Goal: Information Seeking & Learning: Learn about a topic

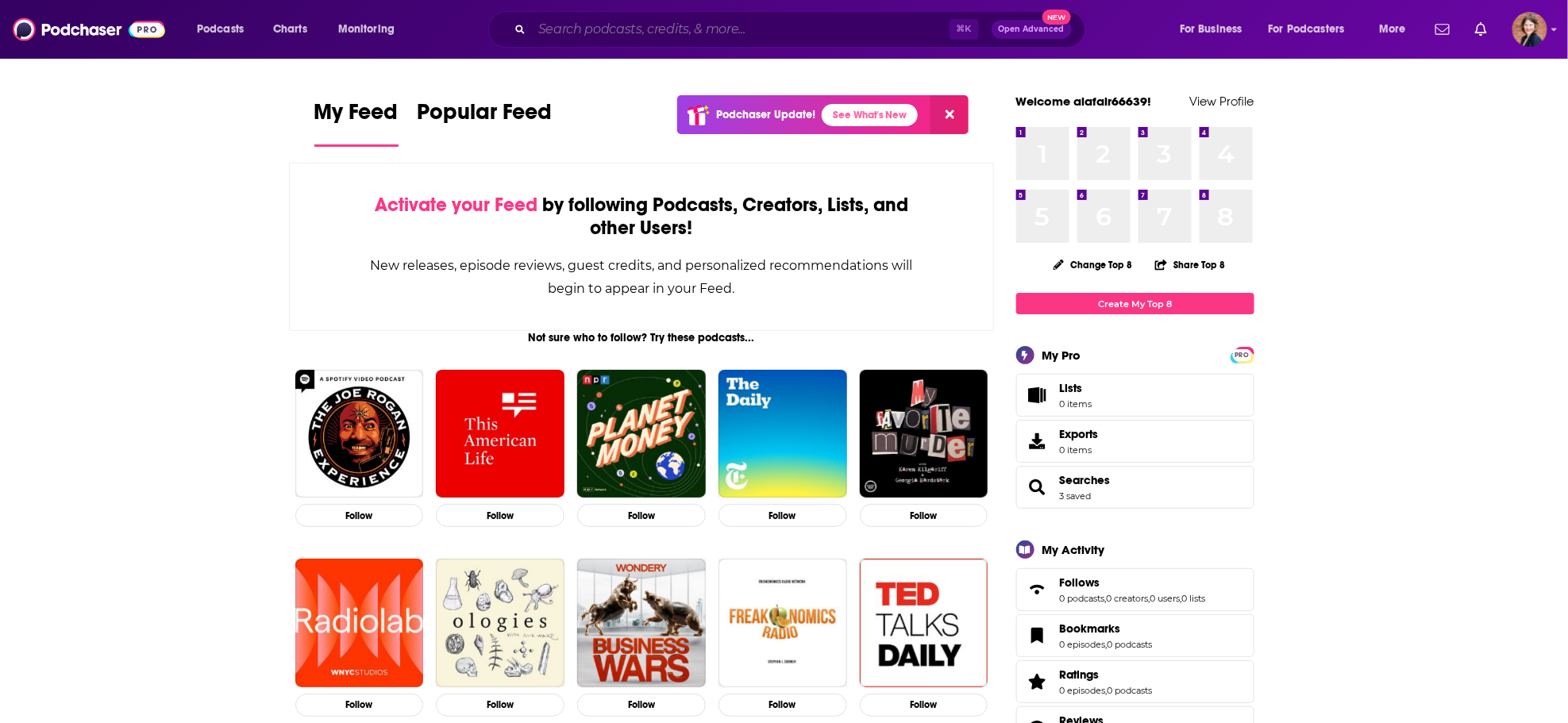
click at [636, 35] on input "Search podcasts, credits, & more..." at bounding box center [740, 29] width 418 height 25
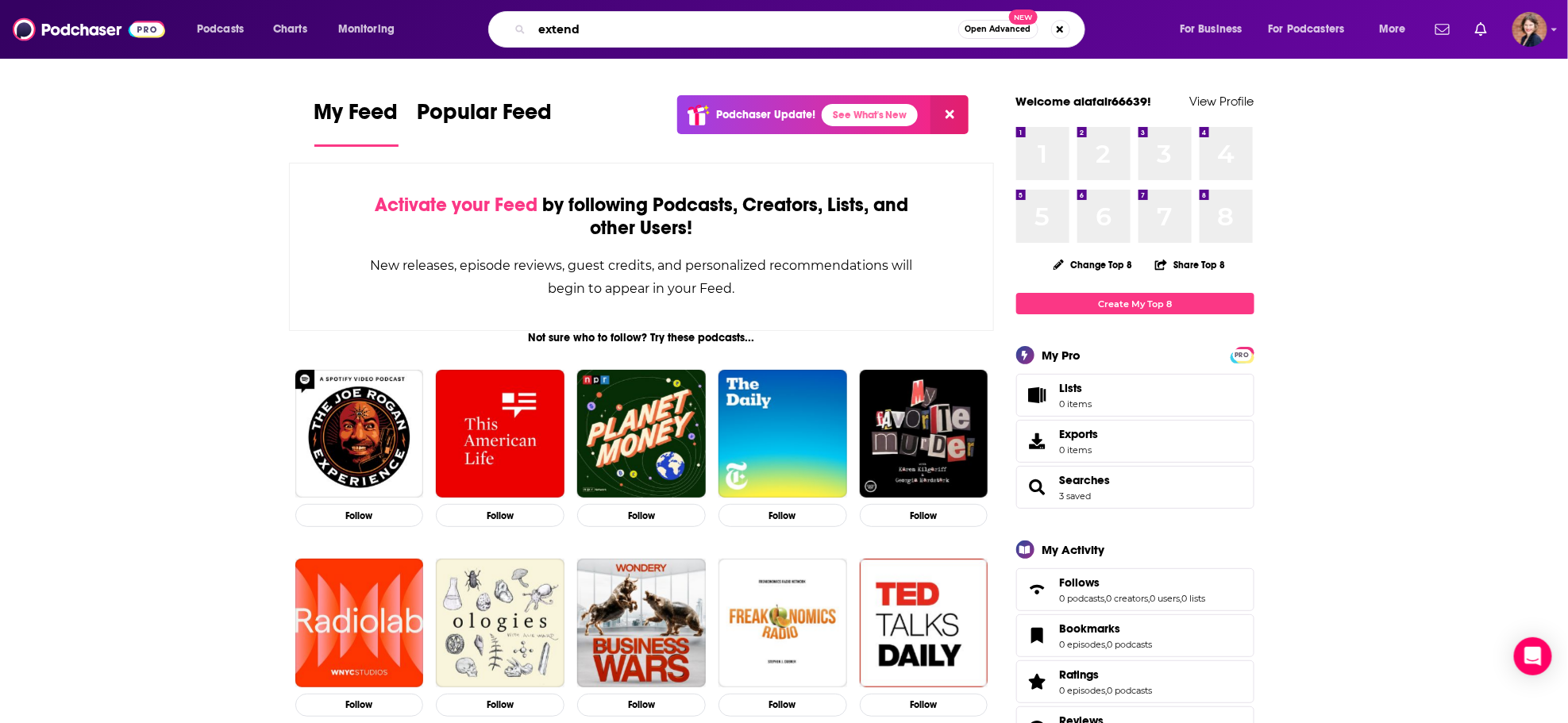
click at [603, 35] on input "extend" at bounding box center [745, 29] width 426 height 25
type input "extend"
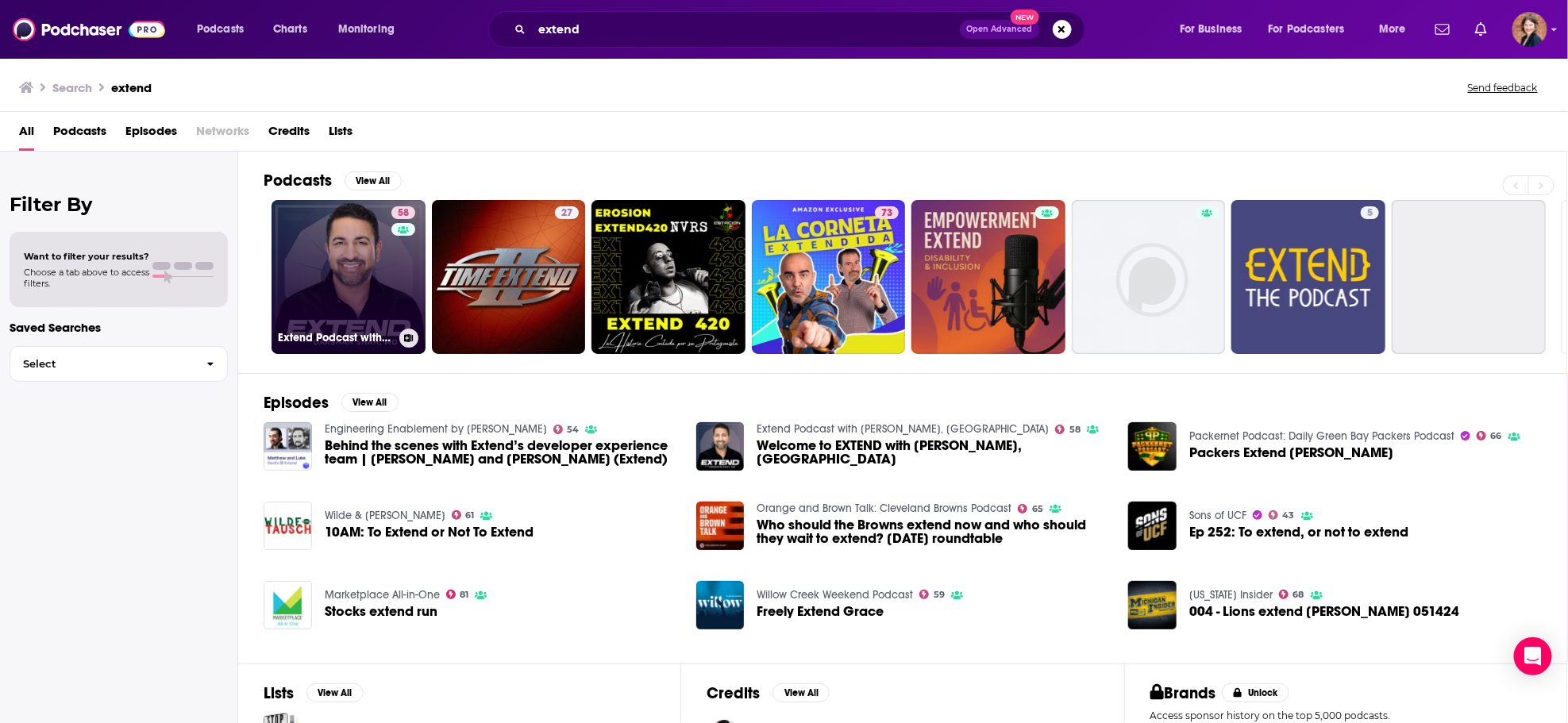
click at [344, 253] on link "58 Extend Podcast with [PERSON_NAME], [GEOGRAPHIC_DATA]" at bounding box center [349, 277] width 154 height 154
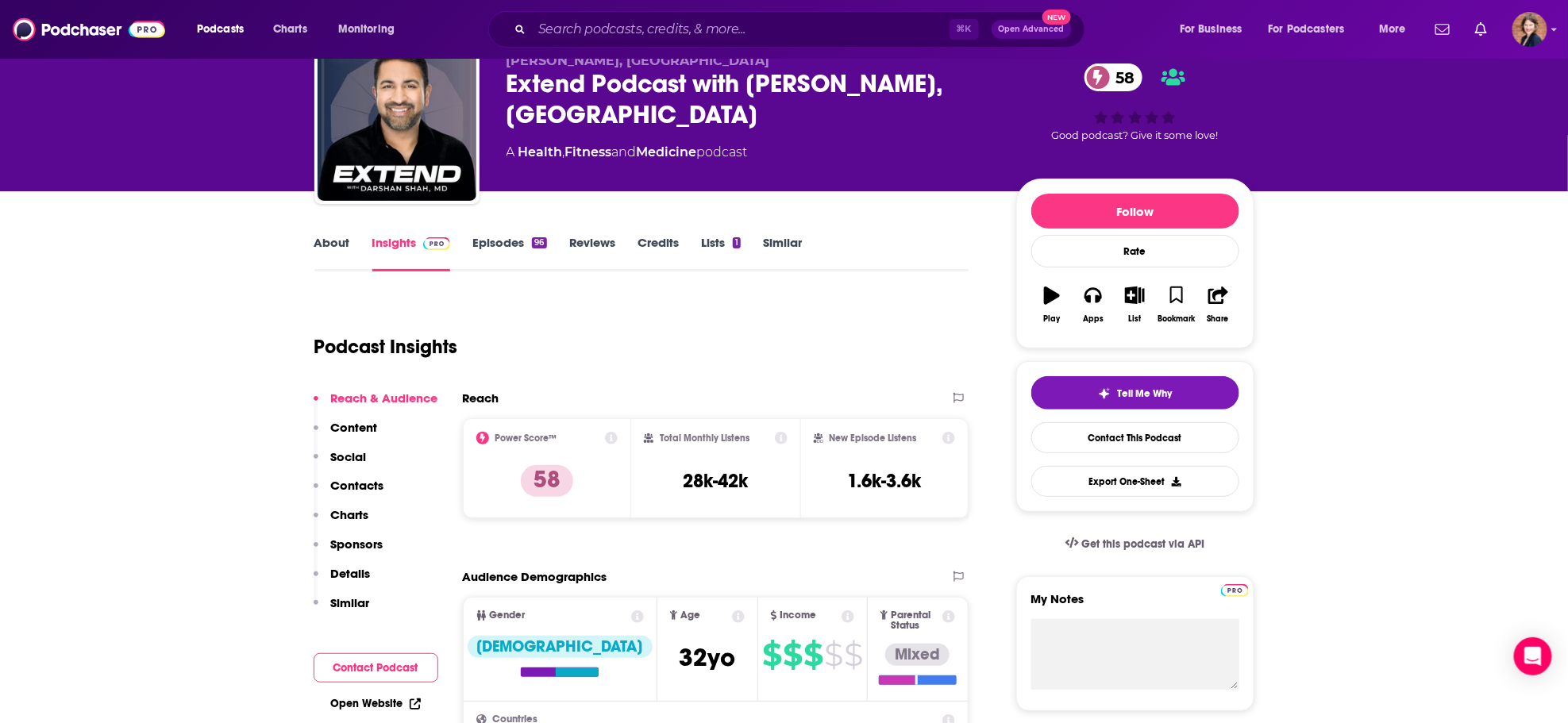
scroll to position [92, 0]
